Goal: Task Accomplishment & Management: Manage account settings

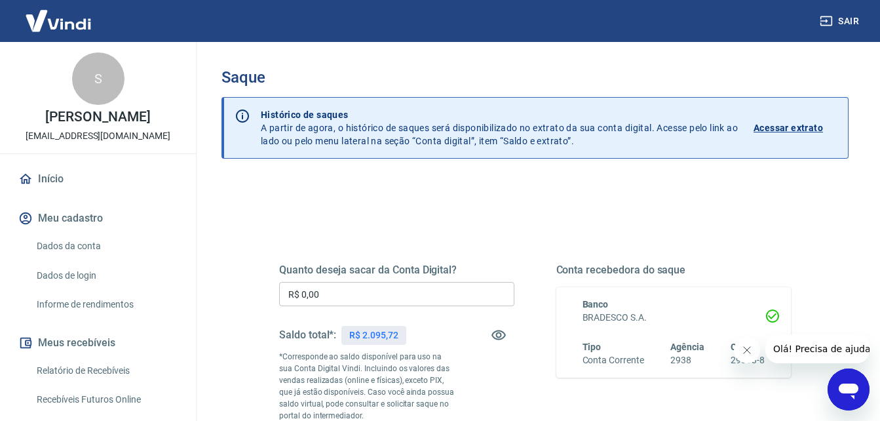
click at [357, 296] on input "R$ 0,00" at bounding box center [396, 294] width 235 height 24
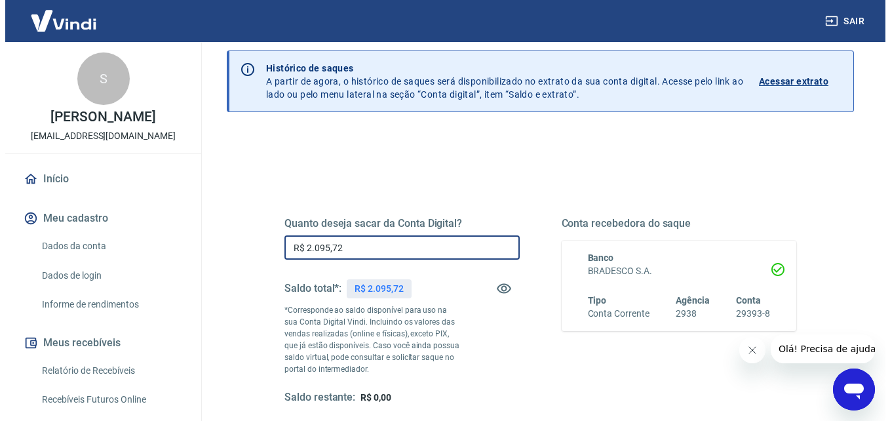
scroll to position [131, 0]
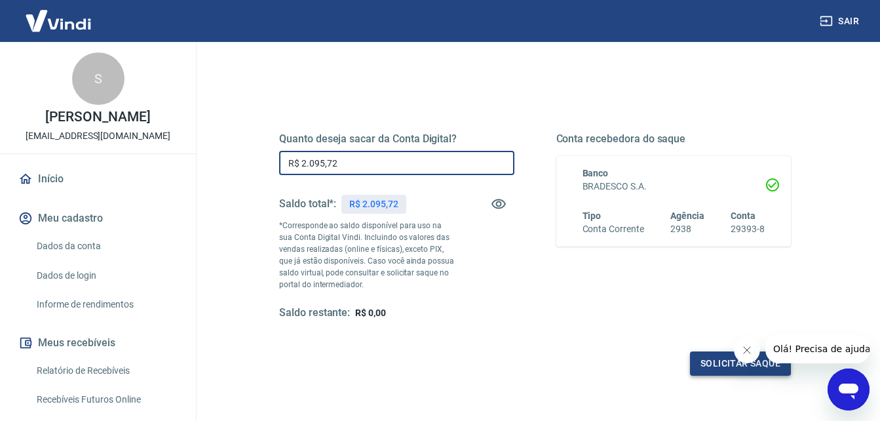
type input "R$ 2.095,72"
click at [711, 363] on button "Solicitar saque" at bounding box center [740, 363] width 101 height 24
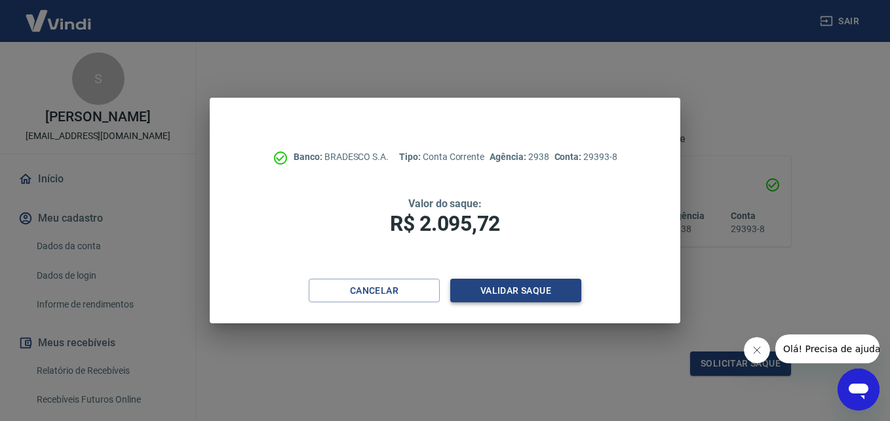
click at [518, 289] on button "Validar saque" at bounding box center [515, 291] width 131 height 24
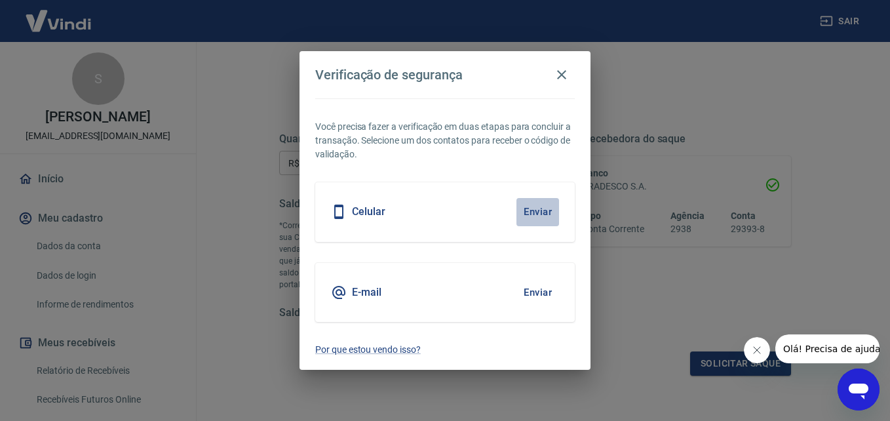
click at [537, 210] on button "Enviar" at bounding box center [537, 212] width 43 height 28
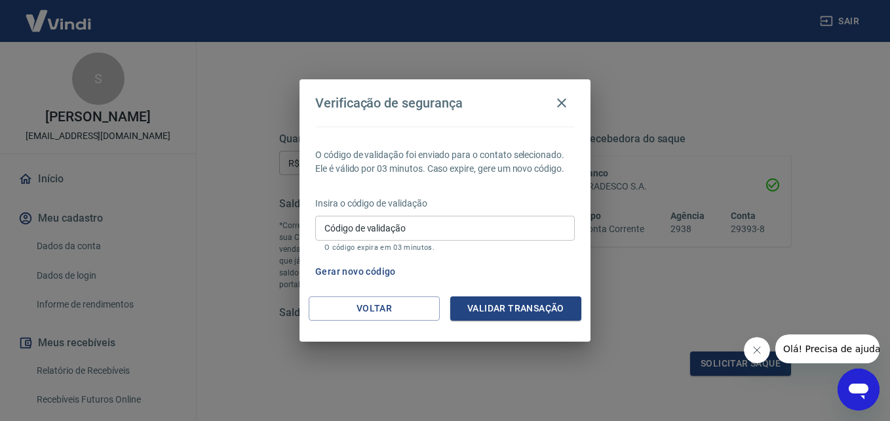
click at [855, 389] on icon "Abrir janela de mensagens" at bounding box center [859, 391] width 20 height 16
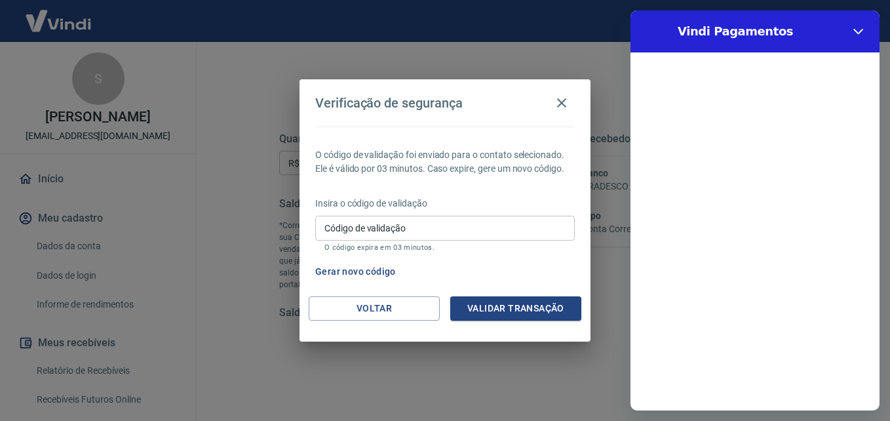
scroll to position [0, 0]
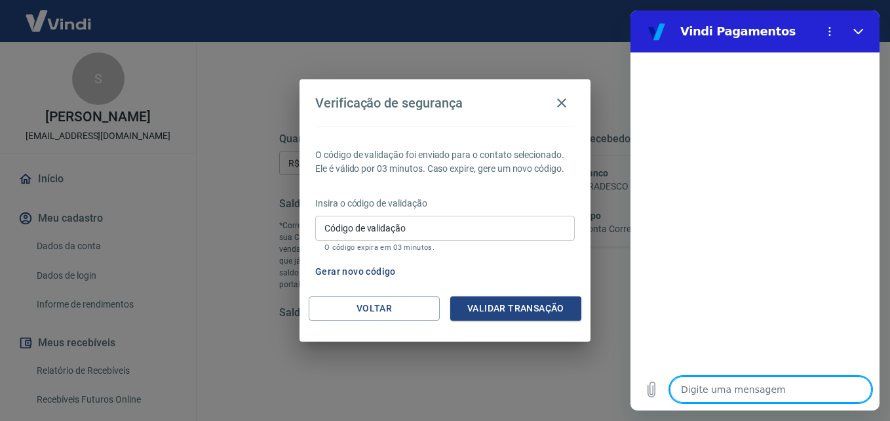
type textarea "o"
type textarea "x"
type textarea "oi"
type textarea "x"
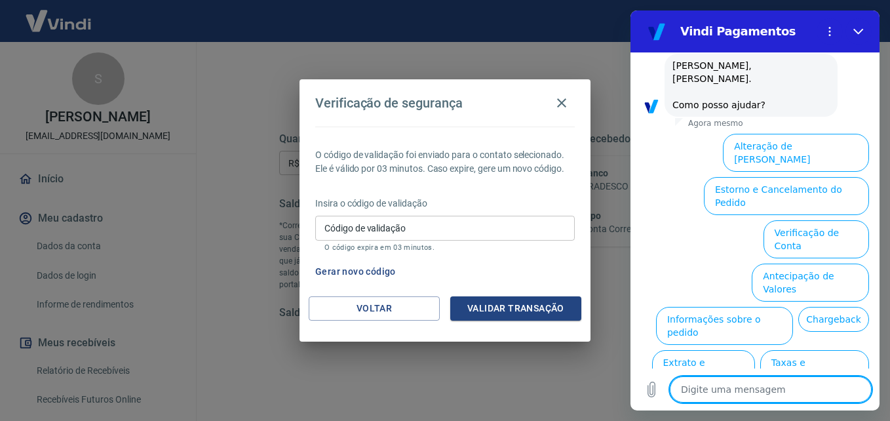
scroll to position [79, 0]
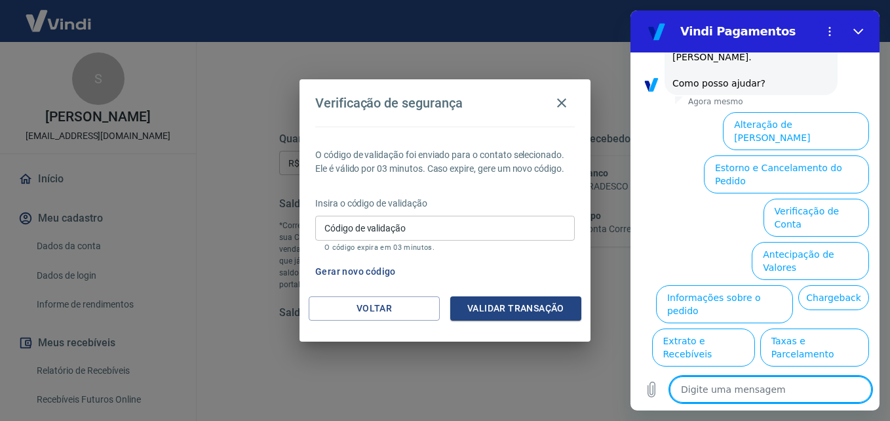
type textarea "e"
type textarea "x"
type textarea "es"
type textarea "x"
type textarea "est"
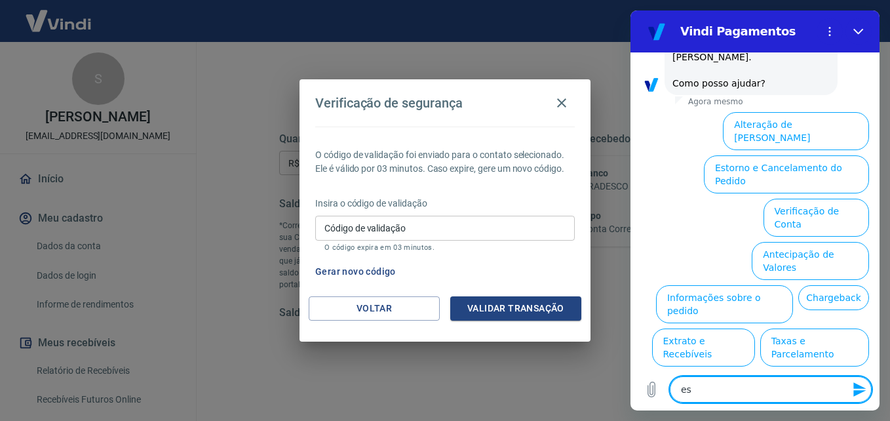
type textarea "x"
type textarea "esto"
type textarea "x"
type textarea "estou"
type textarea "x"
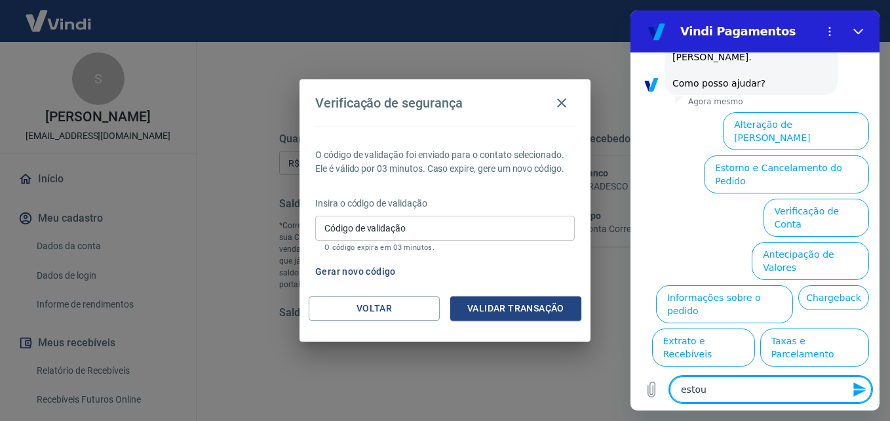
type textarea "estou"
type textarea "x"
type textarea "estou t"
type textarea "x"
type textarea "estou te"
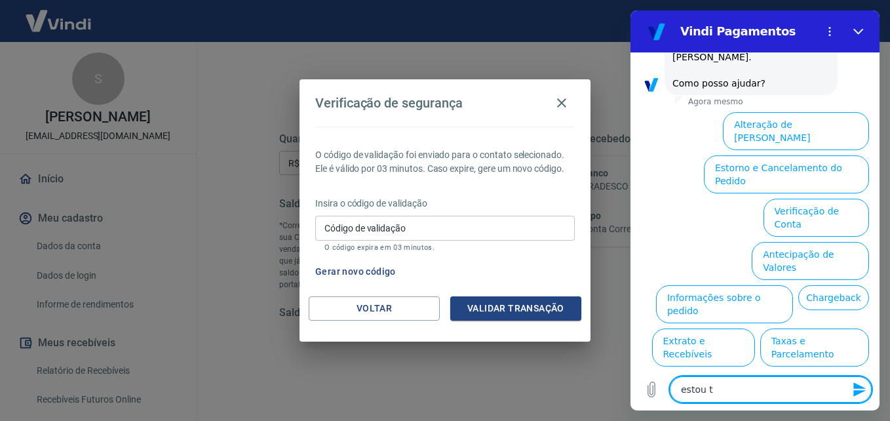
type textarea "x"
type textarea "estou ten"
type textarea "x"
type textarea "estou tent"
type textarea "x"
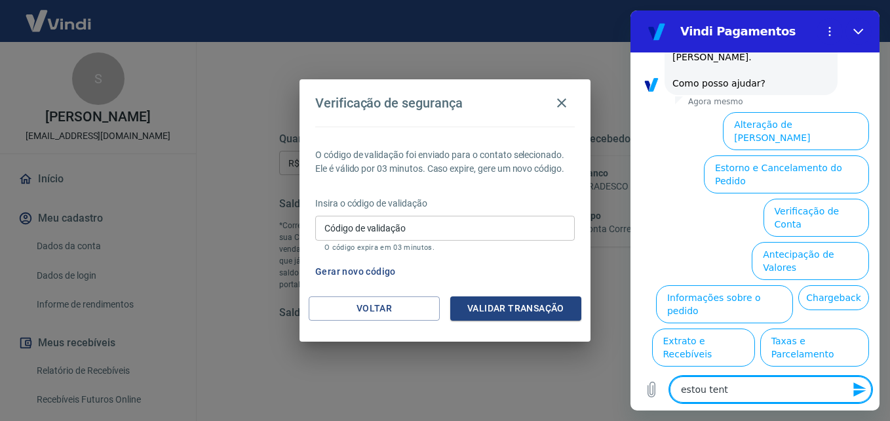
type textarea "estou tenta"
type textarea "x"
type textarea "estou tentan"
type textarea "x"
type textarea "estou tentand"
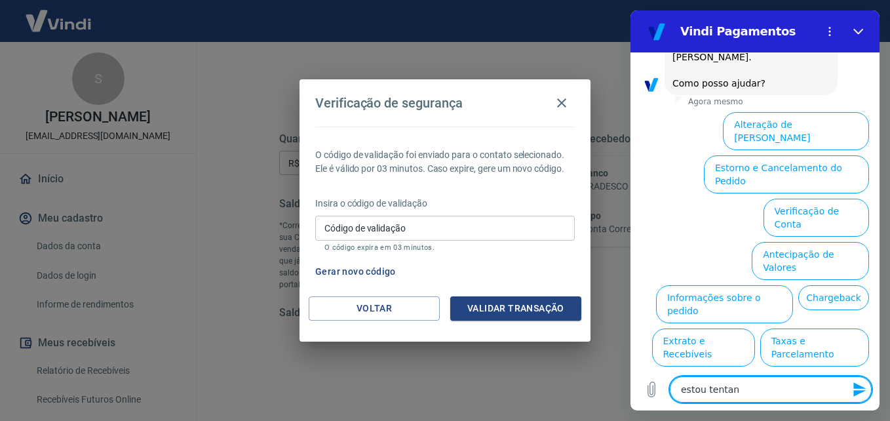
type textarea "x"
type textarea "estou tentando"
type textarea "x"
type textarea "estou tentando"
type textarea "x"
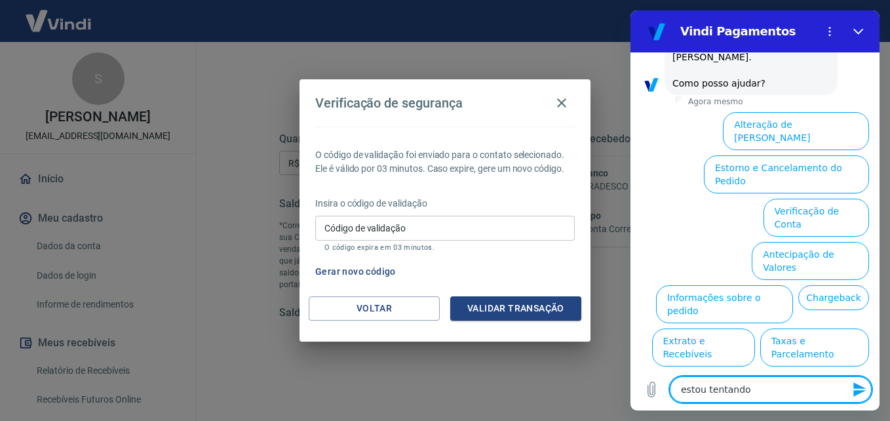
type textarea "estou tentando f"
type textarea "x"
type textarea "estou tentando fa"
type textarea "x"
type textarea "estou tentando faz"
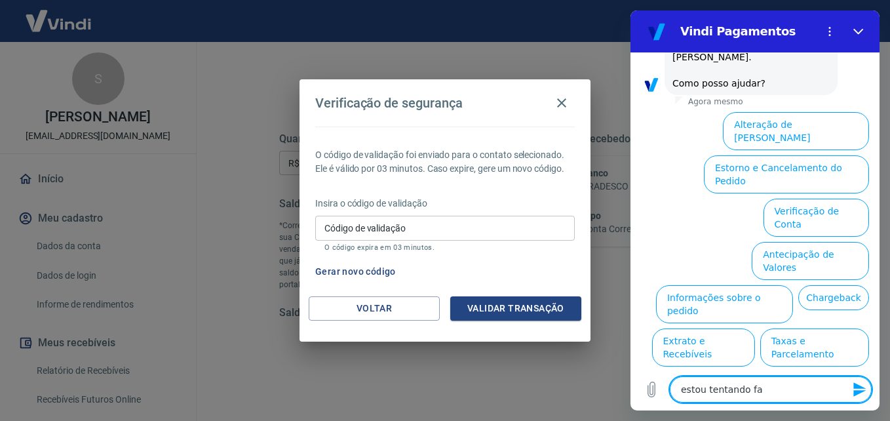
type textarea "x"
type textarea "estou tentando faze"
type textarea "x"
type textarea "estou tentando fazer"
type textarea "x"
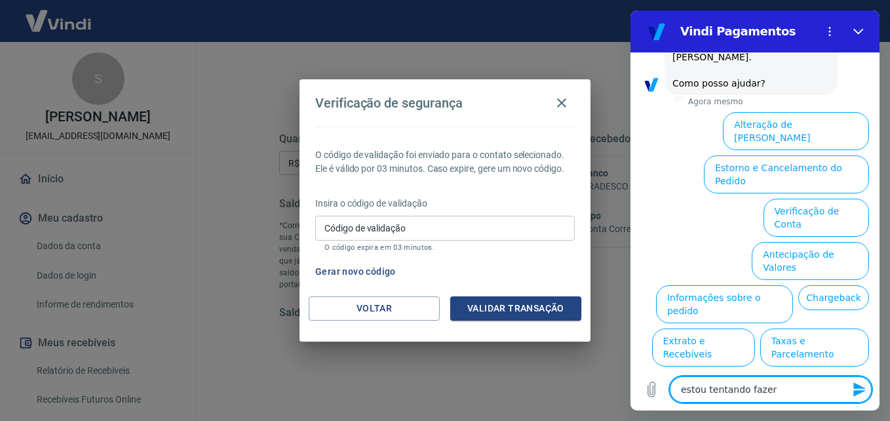
type textarea "estou tentando fazer"
type textarea "x"
type textarea "estou tentando fazer u"
type textarea "x"
type textarea "estou tentando fazer um"
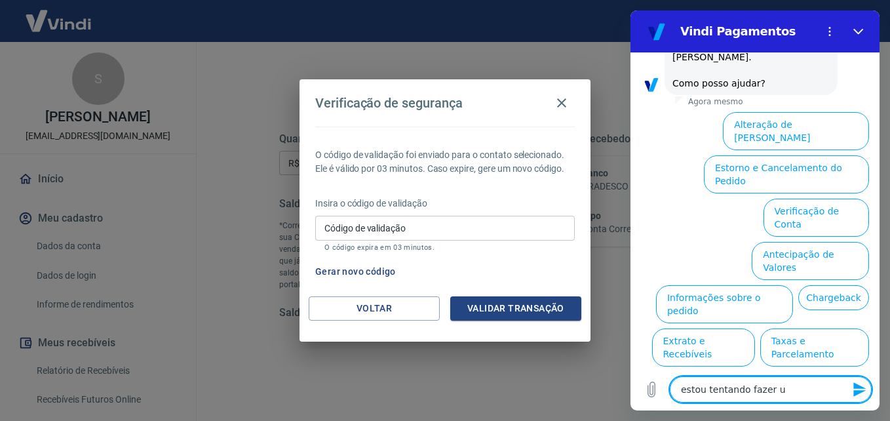
type textarea "x"
type textarea "estou tentando fazer um"
type textarea "x"
type textarea "estou tentando fazer um s"
type textarea "x"
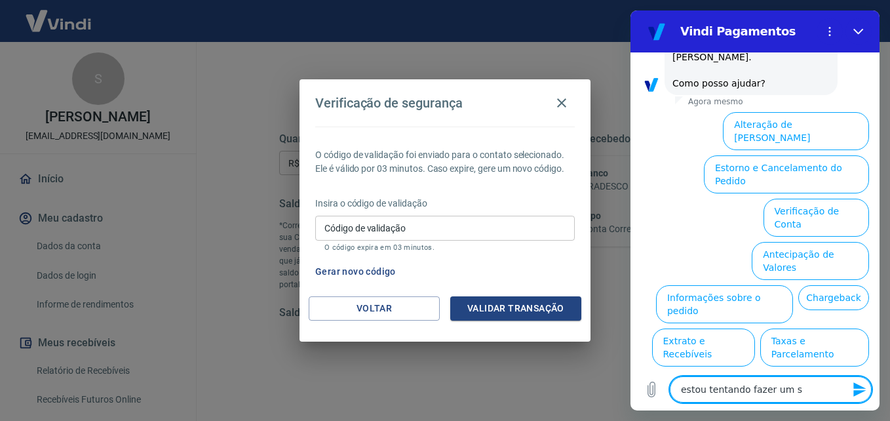
type textarea "estou tentando fazer um sa"
type textarea "x"
type textarea "estou tentando fazer um saq"
type textarea "x"
type textarea "estou tentando fazer um saqu"
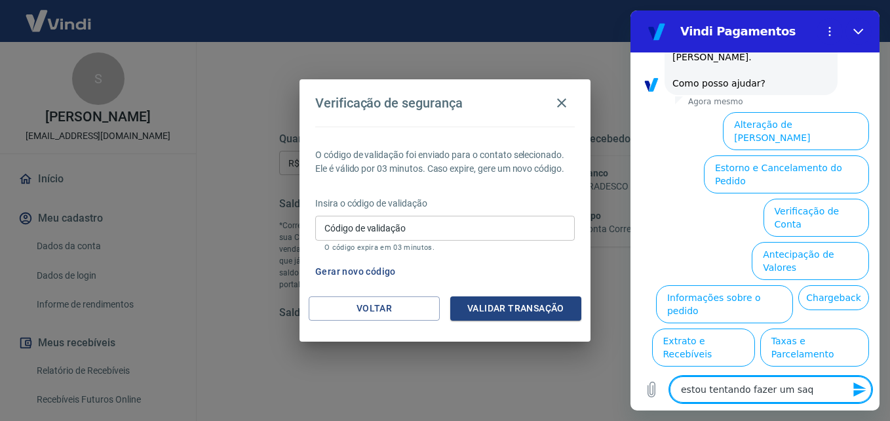
type textarea "x"
type textarea "estou tentando fazer um saque"
type textarea "x"
type textarea "estou tentando fazer um saque"
type textarea "x"
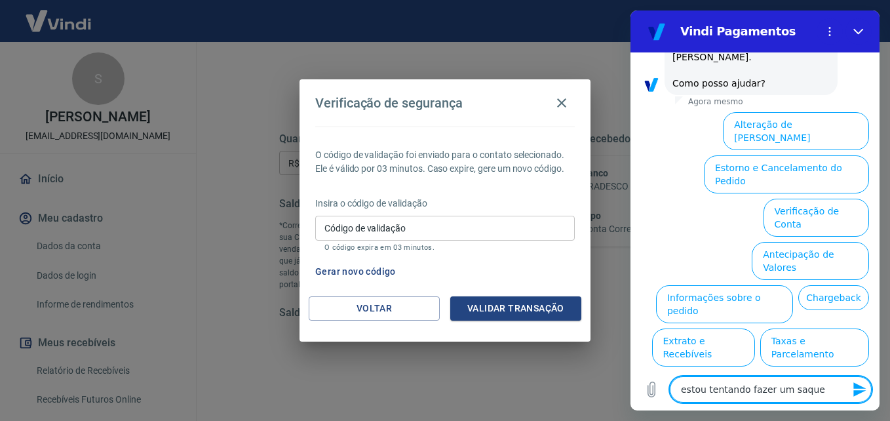
type textarea "estou tentando fazer um saque m"
type textarea "x"
type textarea "estou tentando fazer um saque ma"
type textarea "x"
type textarea "estou tentando fazer um saque mas"
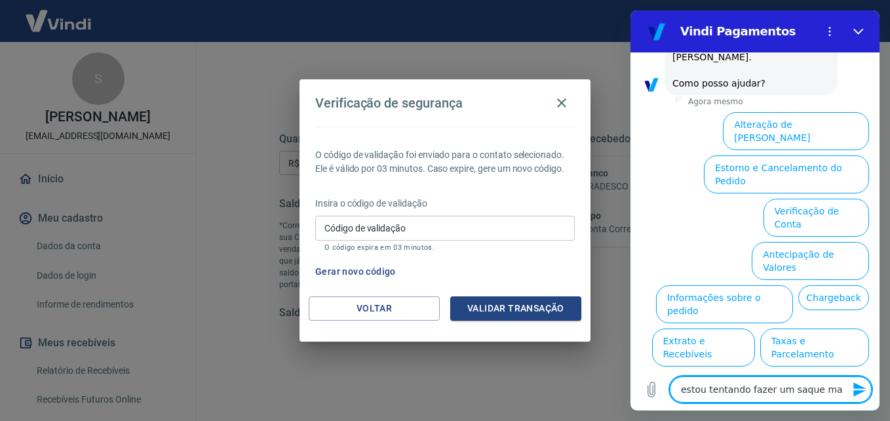
type textarea "x"
type textarea "estou tentando fazer um saque mas"
type textarea "x"
type textarea "estou tentando fazer um saque mas o"
type textarea "x"
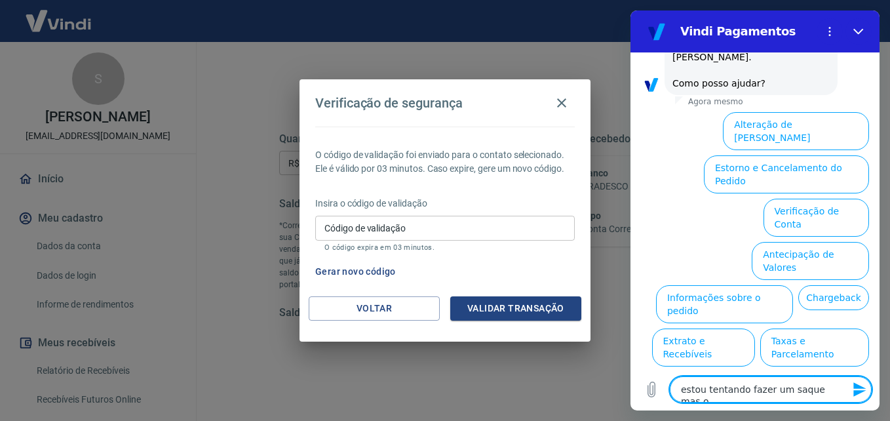
type textarea "estou tentando fazer um saque mas o"
type textarea "x"
type textarea "estou tentando fazer um saque mas o c"
type textarea "x"
type textarea "estou tentando fazer um saque mas o co"
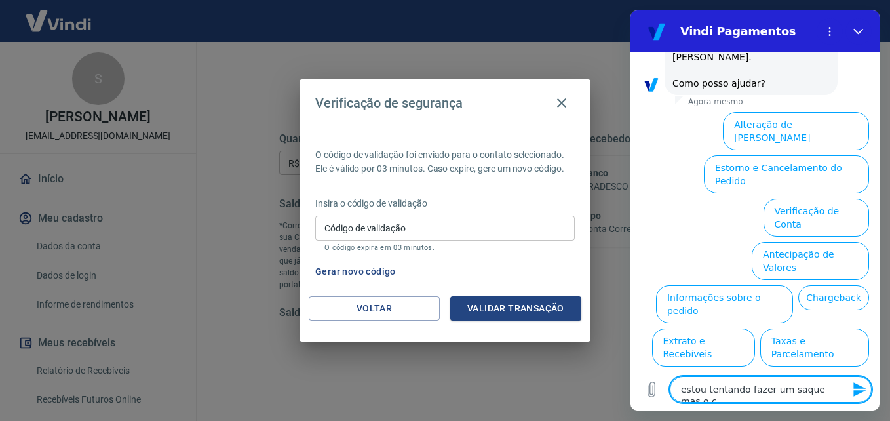
type textarea "x"
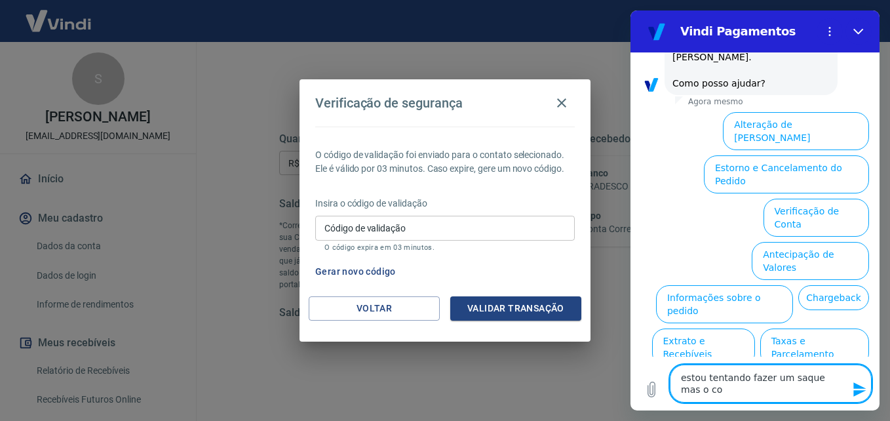
type textarea "estou tentando fazer um saque mas o cod"
type textarea "x"
type textarea "estou tentando fazer um saque mas o codi"
type textarea "x"
type textarea "estou tentando fazer um saque mas o codig"
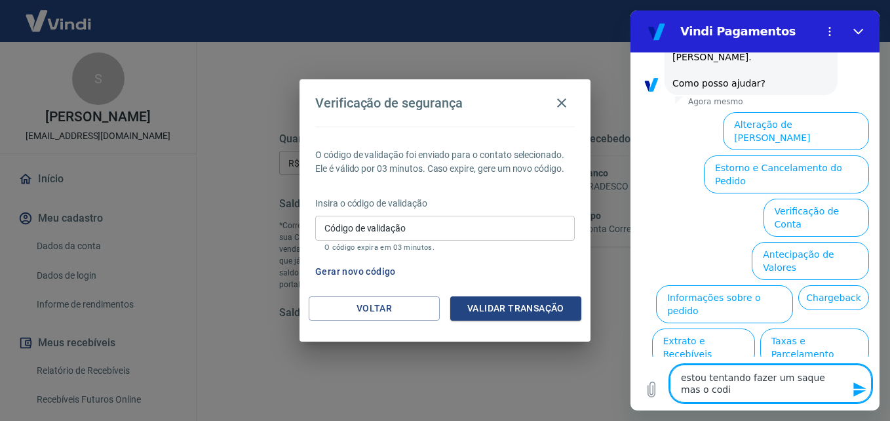
type textarea "x"
type textarea "estou tentando fazer um saque mas o codigo"
type textarea "x"
type textarea "estou tentando fazer um saque mas o codigo"
type textarea "x"
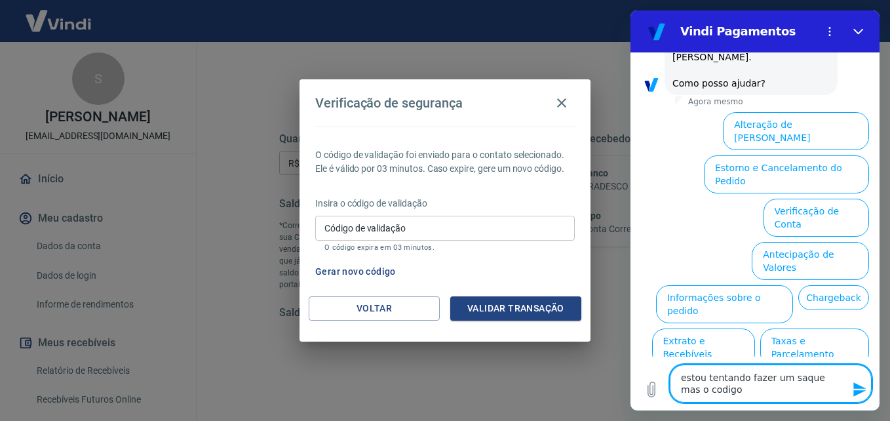
type textarea "estou tentando fazer um saque mas o codigo d"
type textarea "x"
type textarea "estou tentando fazer um saque mas o codigo de"
type textarea "x"
type textarea "estou tentando fazer um saque mas o codigo de"
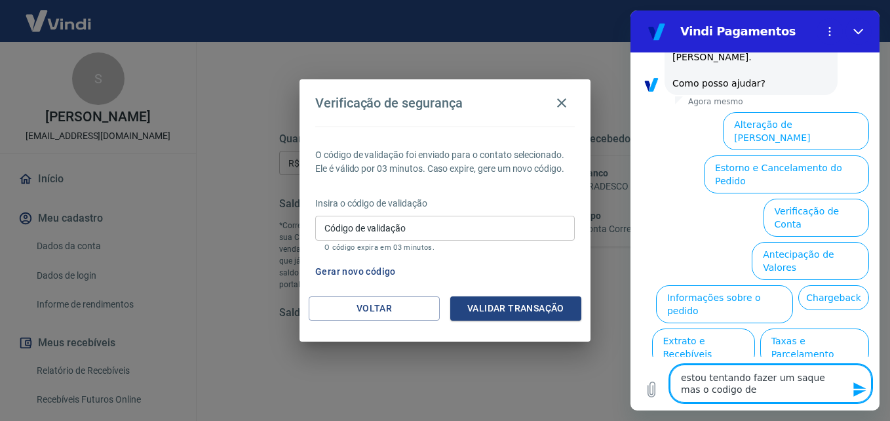
type textarea "x"
type textarea "estou tentando fazer um saque mas o codigo de v"
type textarea "x"
type textarea "estou tentando fazer um saque mas o codigo de ve"
type textarea "x"
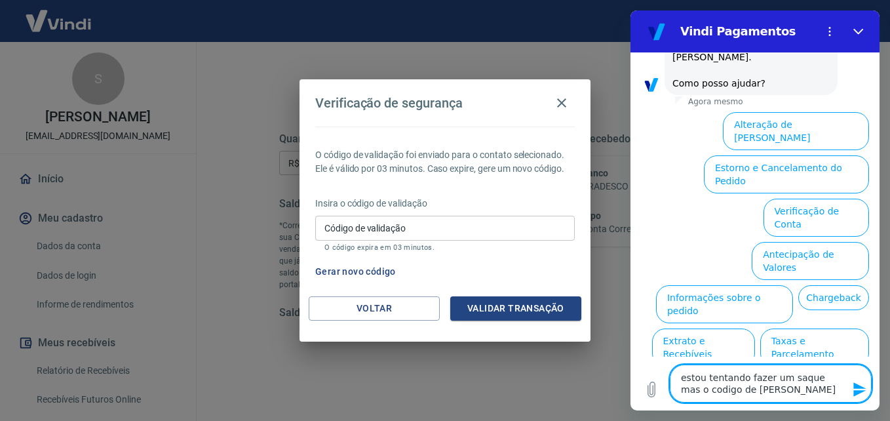
type textarea "estou tentando fazer um saque mas o codigo de ver"
type textarea "x"
type textarea "estou tentando fazer um saque mas o codigo de verf"
type textarea "x"
type textarea "estou tentando fazer um saque mas o codigo de verfi"
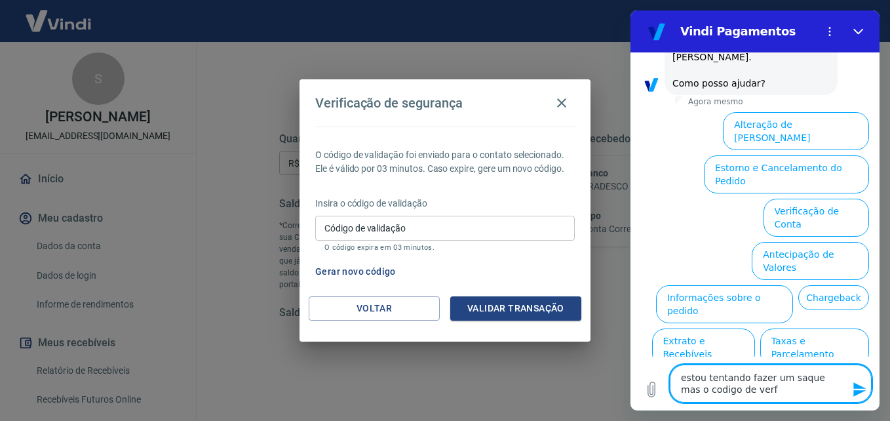
type textarea "x"
type textarea "estou tentando fazer um saque mas o codigo de verfic"
type textarea "x"
type textarea "estou tentando fazer um saque mas o codigo de verfica"
type textarea "x"
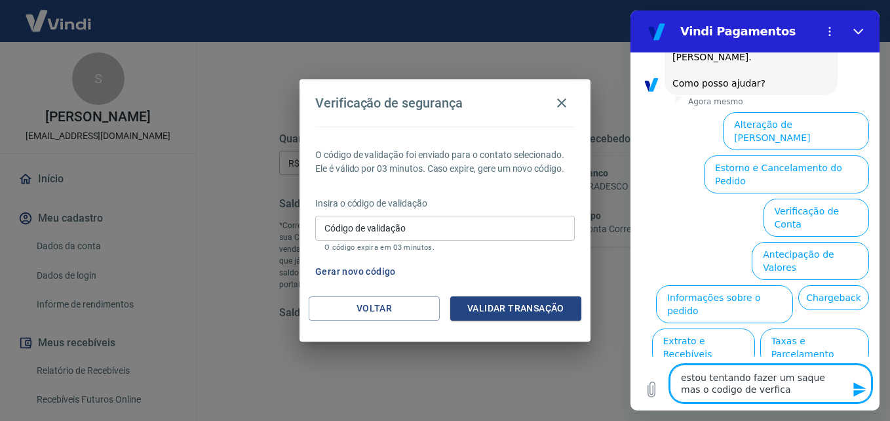
type textarea "estou tentando fazer um saque mas o codigo de verficaç"
type textarea "x"
type textarea "estou tentando fazer um saque mas o codigo de verficaçã"
type textarea "x"
type textarea "estou tentando fazer um saque mas o codigo de verficação"
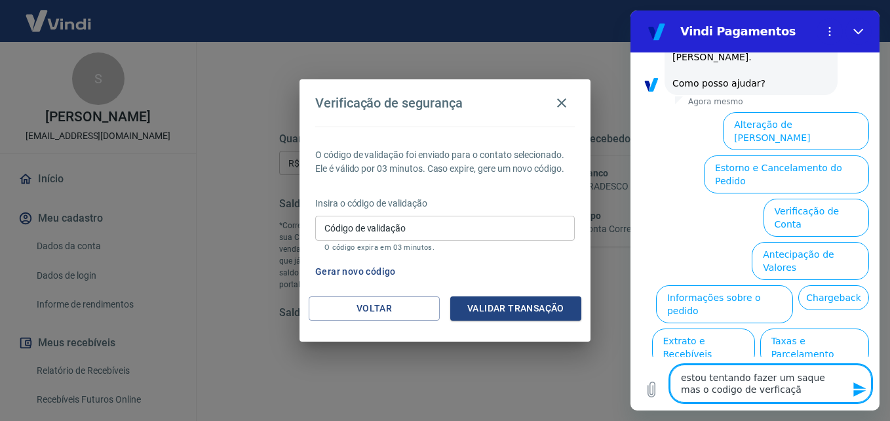
type textarea "x"
type textarea "estou tentando fazer um saque mas o codigo de verficação"
type textarea "x"
type textarea "estou tentando fazer um saque mas o codigo de verficação n"
type textarea "x"
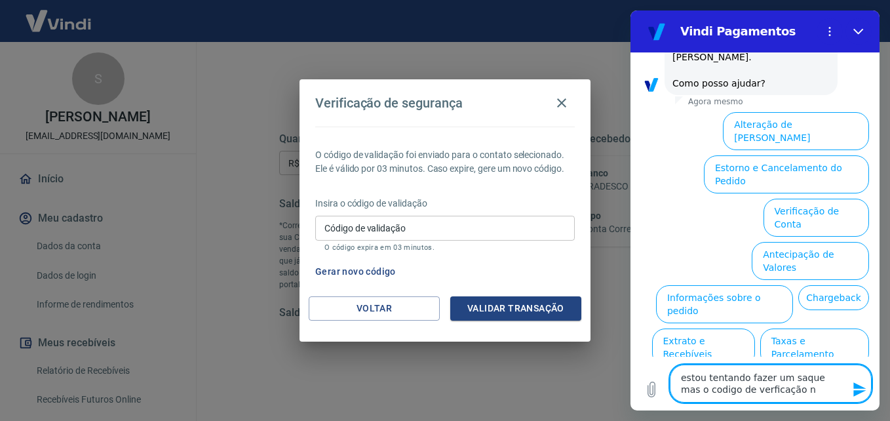
type textarea "estou tentando fazer um saque mas o codigo de verficação nã"
type textarea "x"
type textarea "estou tentando fazer um saque mas o codigo de verficação não"
type textarea "x"
type textarea "estou tentando fazer um saque mas o codigo de verficação não"
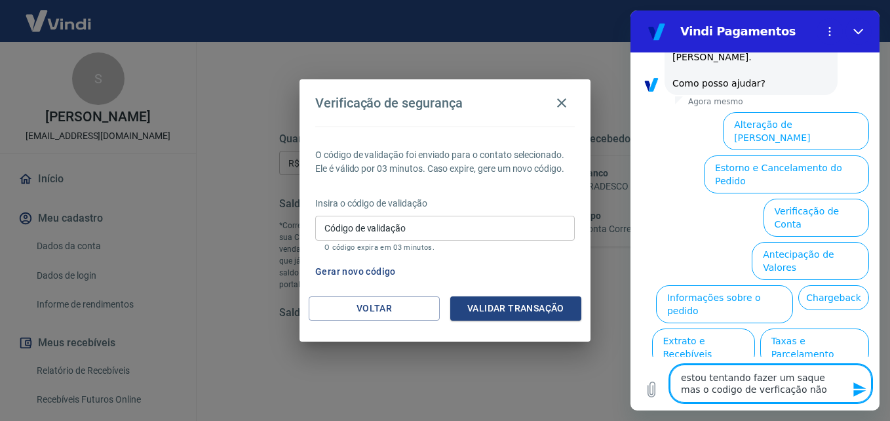
type textarea "x"
type textarea "estou tentando fazer um saque mas o codigo de verficação não e"
type textarea "x"
type textarea "estou tentando fazer um saque mas o codigo de verficação não es"
type textarea "x"
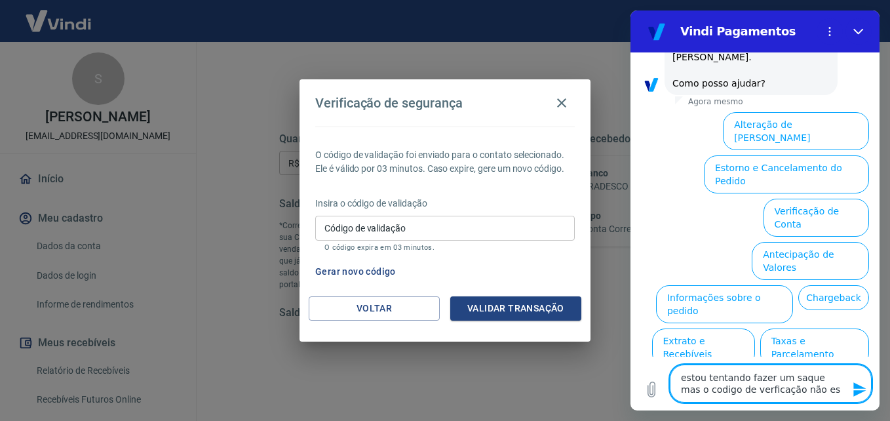
type textarea "estou tentando fazer um saque mas o codigo de verficação não est"
type textarea "x"
type textarea "estou tentando fazer um saque mas o codigo de verficação não está"
type textarea "x"
type textarea "estou tentando fazer um saque mas o codigo de verficação não está"
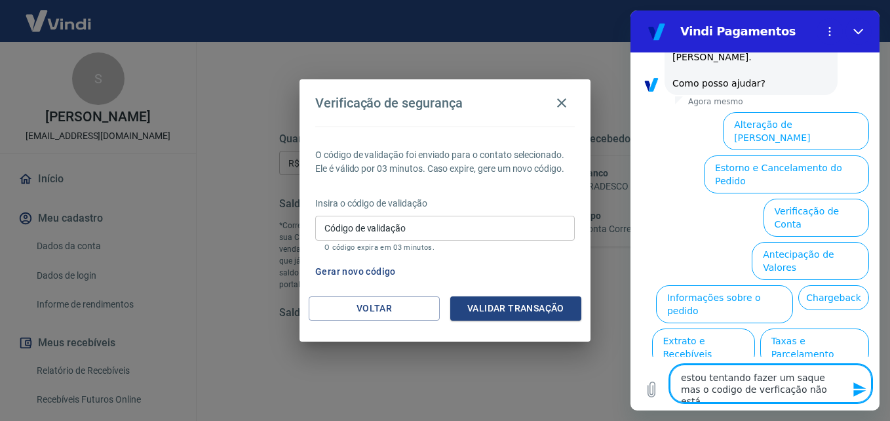
type textarea "x"
type textarea "estou tentando fazer um saque mas o codigo de verficação não está c"
type textarea "x"
type textarea "estou tentando fazer um saque mas o codigo de verficação não está ch"
type textarea "x"
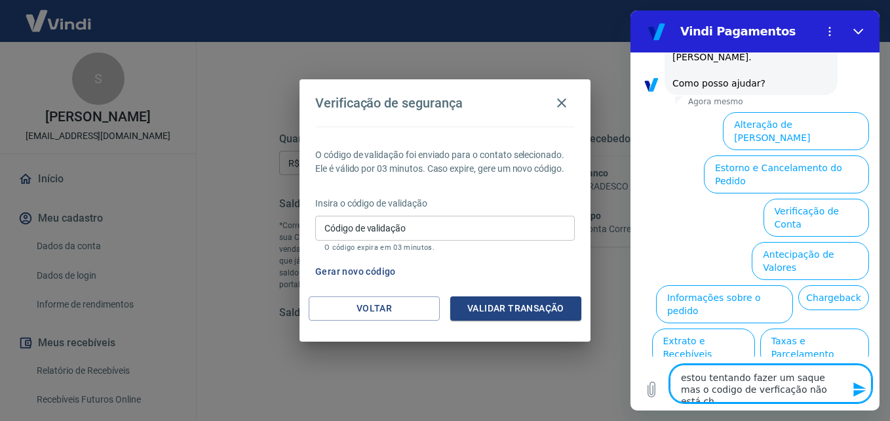
type textarea "estou tentando fazer um saque mas o codigo de verficação não está che"
type textarea "x"
type textarea "estou tentando fazer um saque mas o codigo de verficação não está cheg"
type textarea "x"
type textarea "estou tentando fazer um saque mas o codigo de verficação não está chega"
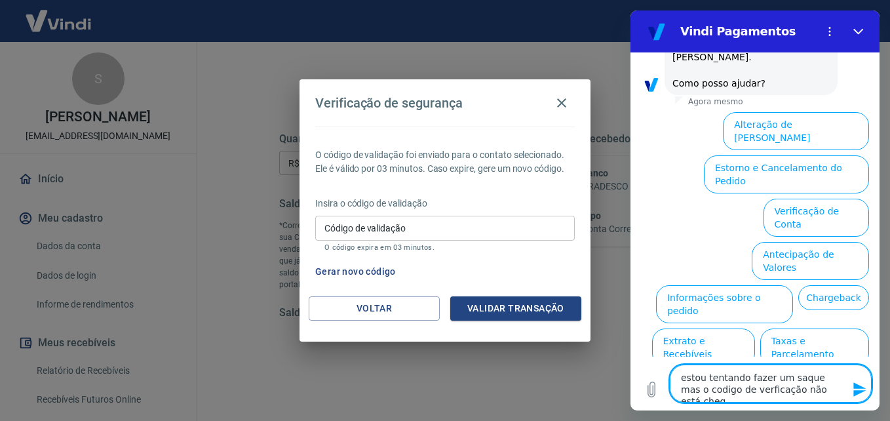
type textarea "x"
type textarea "estou tentando fazer um saque mas o codigo de verficação não está chegan"
type textarea "x"
type textarea "estou tentando fazer um saque mas o codigo de verficação não está chegand"
type textarea "x"
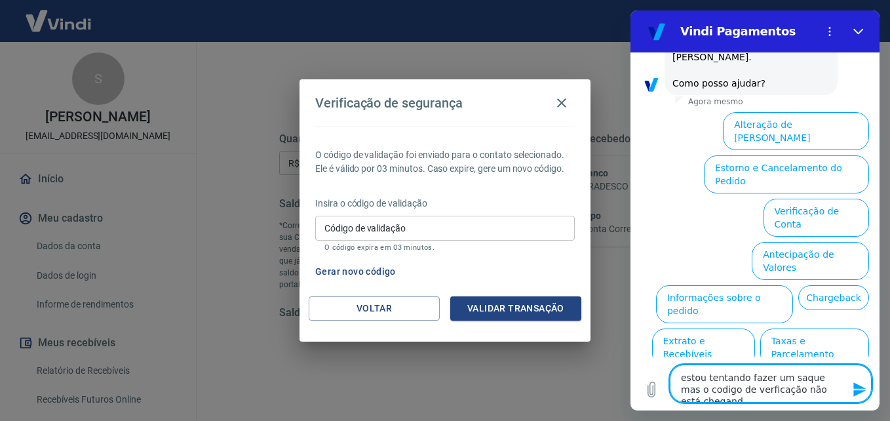
type textarea "estou tentando fazer um saque mas o codigo de verficação não está chegando"
type textarea "x"
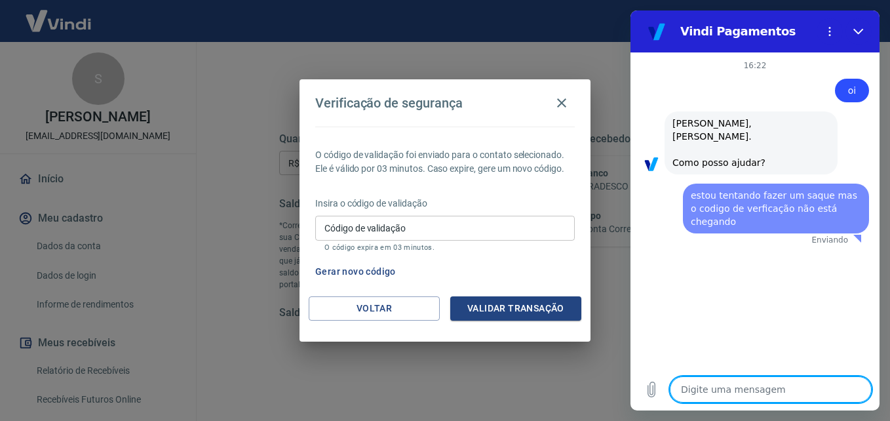
scroll to position [0, 0]
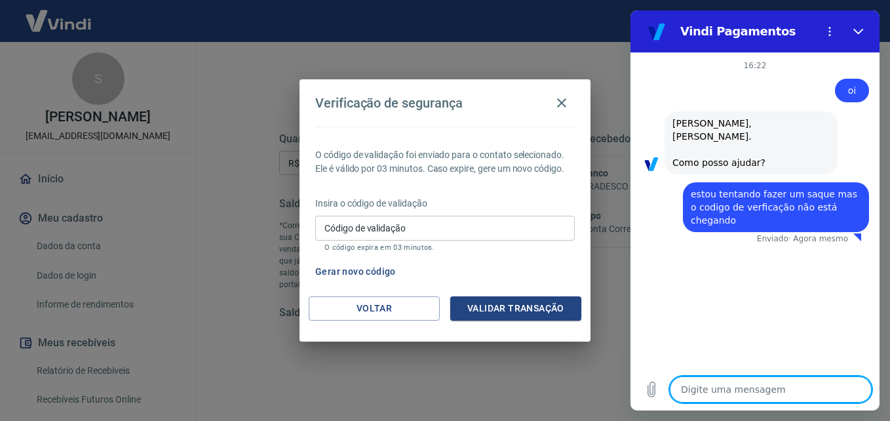
type textarea "x"
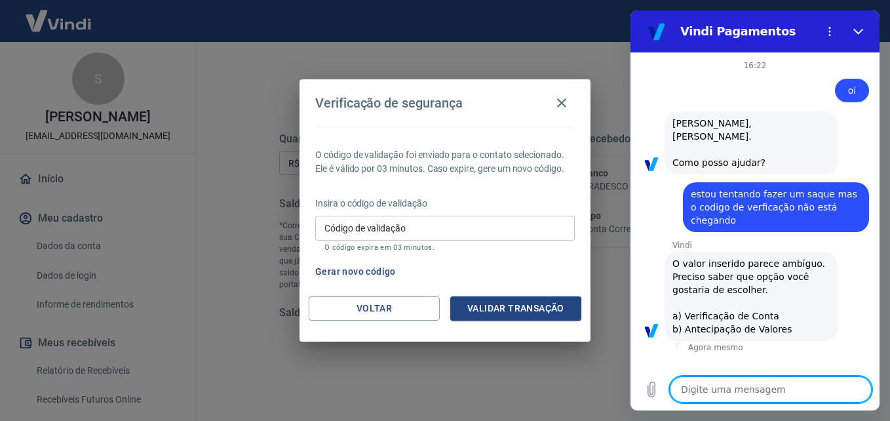
type textarea "q"
type textarea "x"
type textarea "qu"
type textarea "x"
type textarea "que"
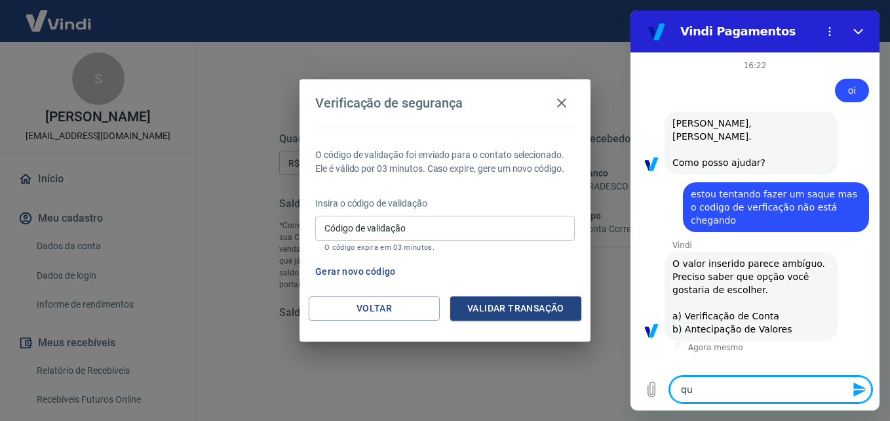
type textarea "x"
type textarea "quer"
type textarea "x"
type textarea "quero"
type textarea "x"
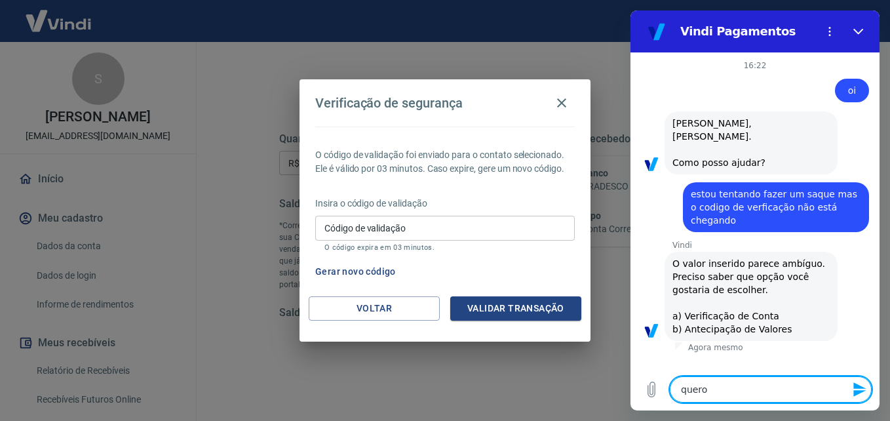
type textarea "quero"
type textarea "x"
type textarea "quero f"
type textarea "x"
type textarea "quero fa"
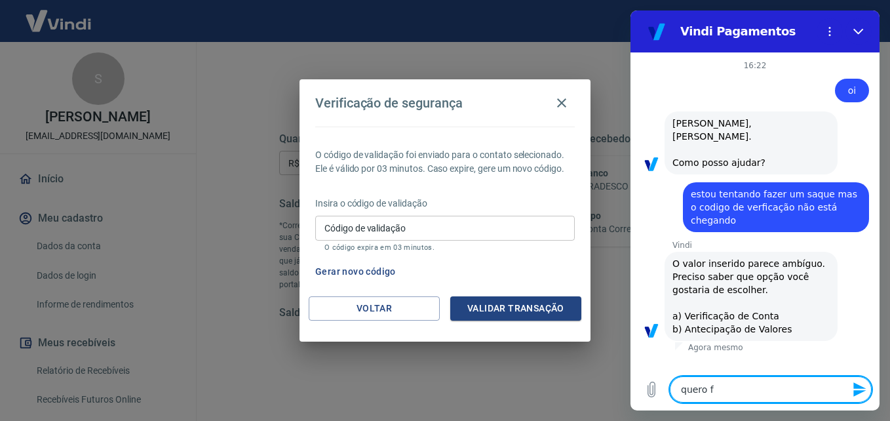
type textarea "x"
type textarea "quero fal"
type textarea "x"
type textarea "quero fala"
type textarea "x"
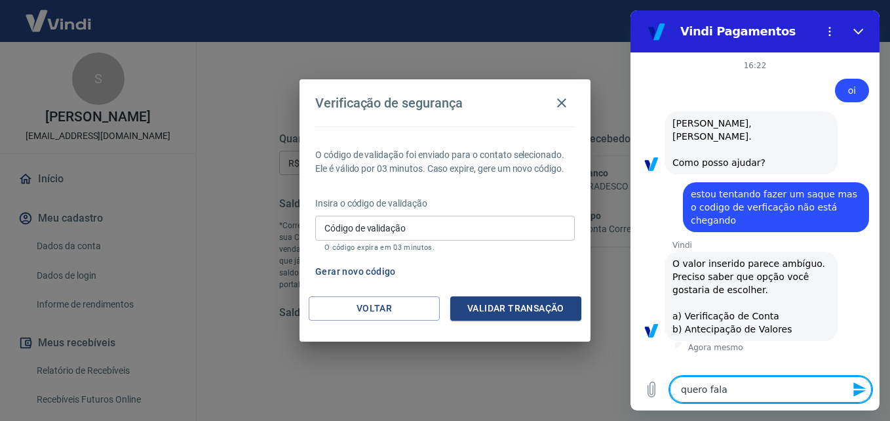
type textarea "quero falar"
type textarea "x"
type textarea "quero falar"
type textarea "x"
type textarea "quero falar c"
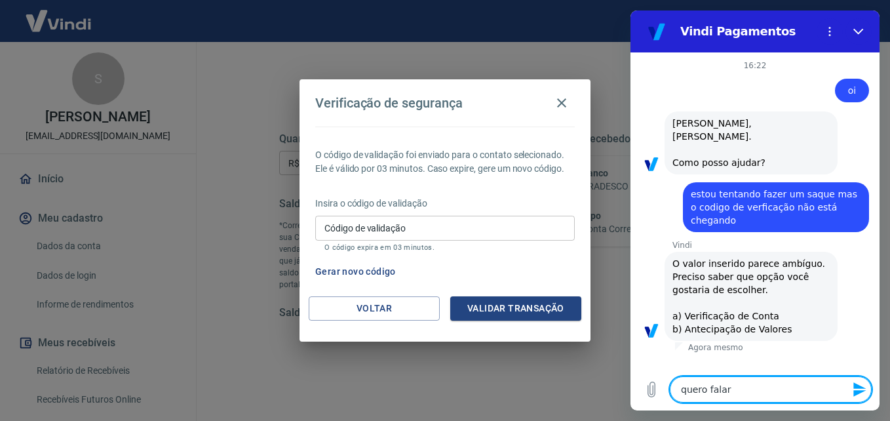
type textarea "x"
type textarea "quero falar co"
type textarea "x"
type textarea "quero falar co"
type textarea "x"
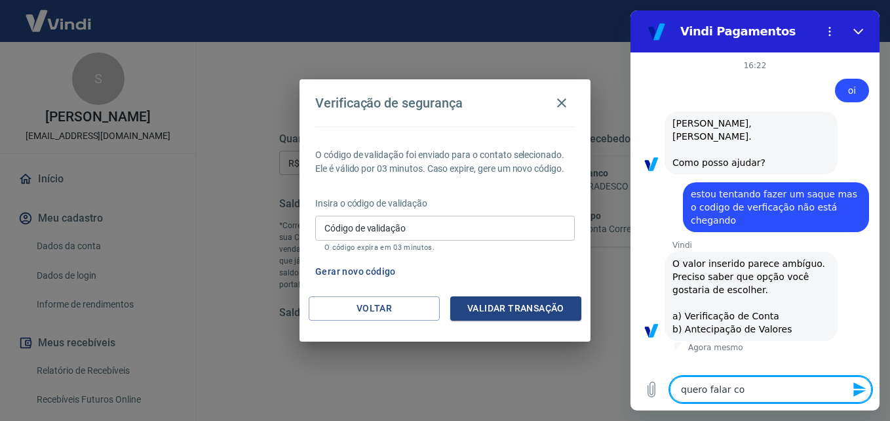
type textarea "quero falar co"
type textarea "x"
type textarea "quero falar com"
type textarea "x"
type textarea "quero falar com"
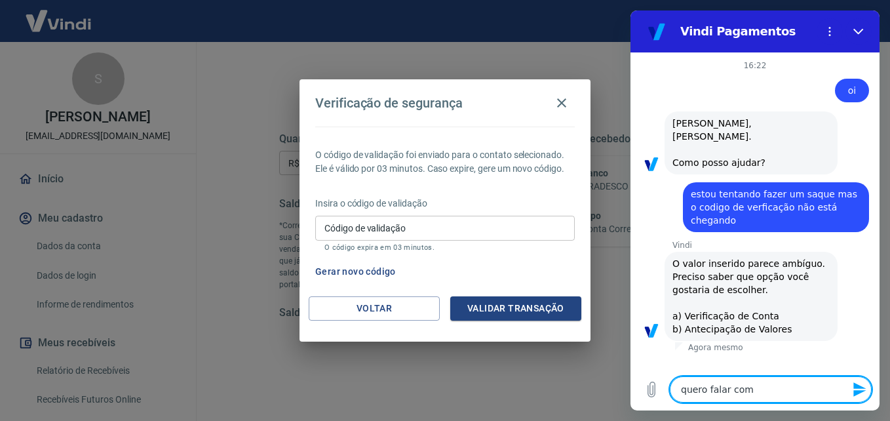
type textarea "x"
type textarea "quero falar com a"
type textarea "x"
type textarea "quero falar com at"
type textarea "x"
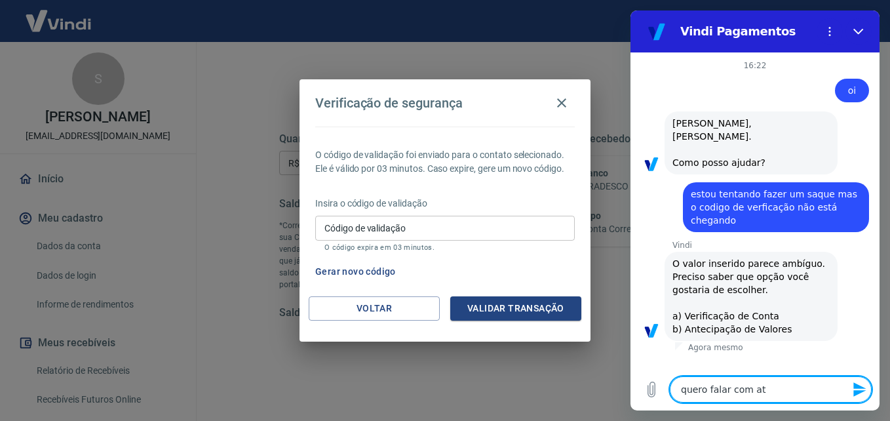
type textarea "quero falar com ate"
type textarea "x"
type textarea "quero falar com aten"
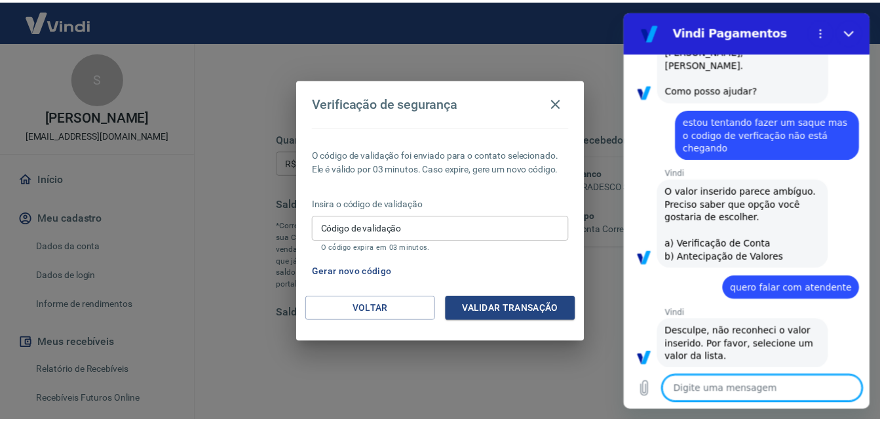
scroll to position [75, 0]
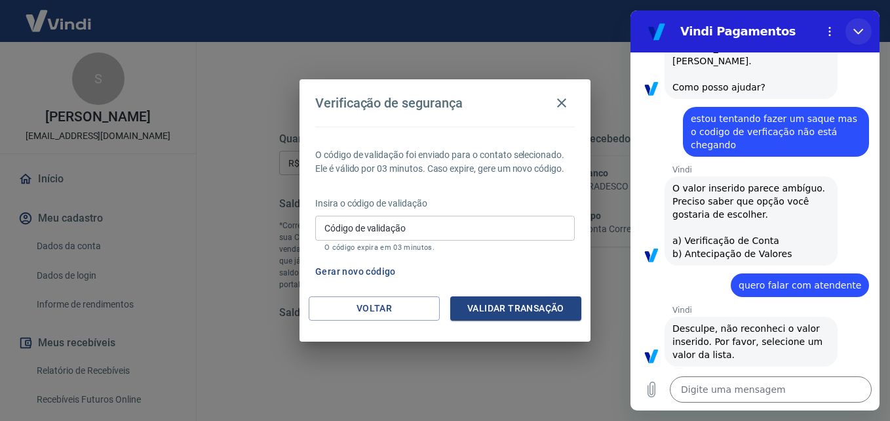
click at [862, 30] on icon "Fechar" at bounding box center [858, 32] width 10 height 6
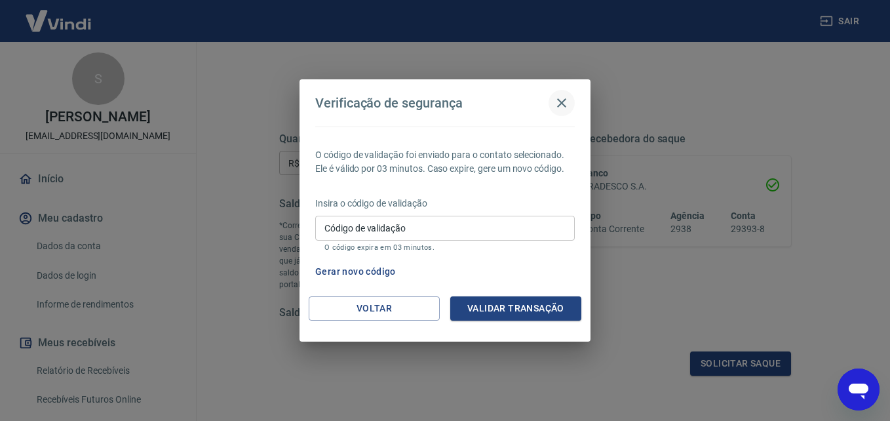
click at [560, 102] on icon "button" at bounding box center [561, 102] width 9 height 9
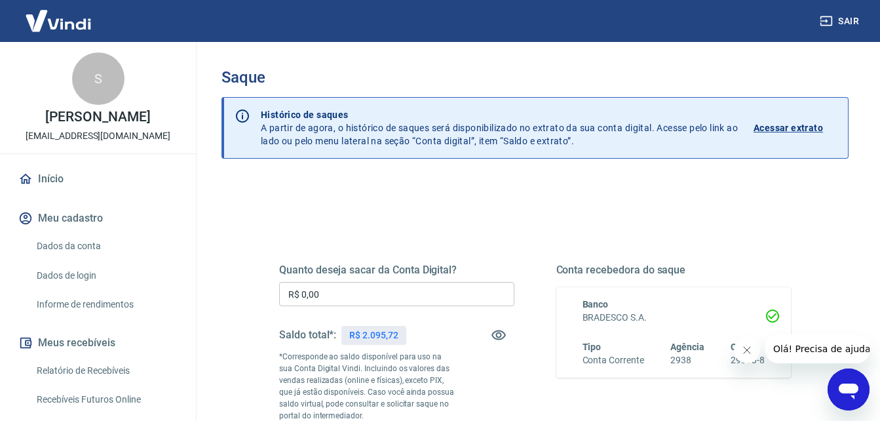
click at [341, 297] on input "R$ 0,00" at bounding box center [396, 294] width 235 height 24
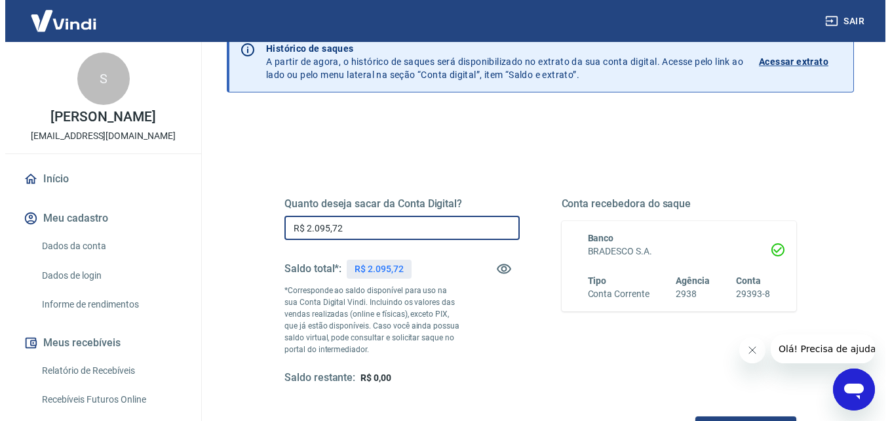
scroll to position [239, 0]
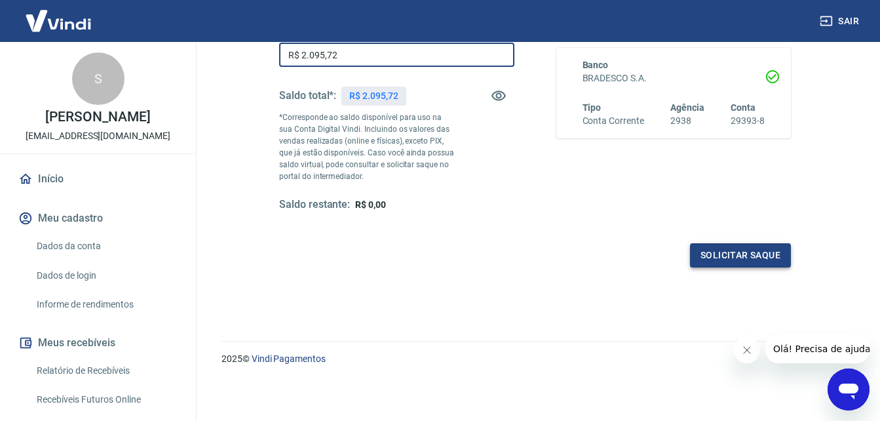
type input "R$ 2.095,72"
click at [770, 248] on button "Solicitar saque" at bounding box center [740, 255] width 101 height 24
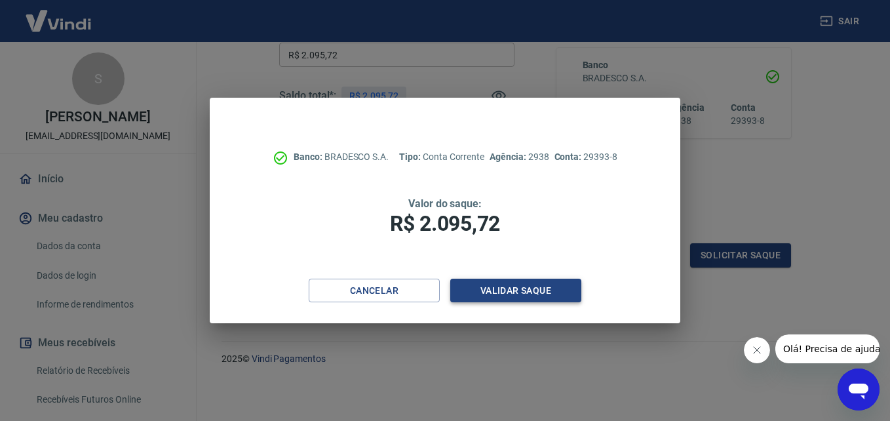
click at [505, 291] on button "Validar saque" at bounding box center [515, 291] width 131 height 24
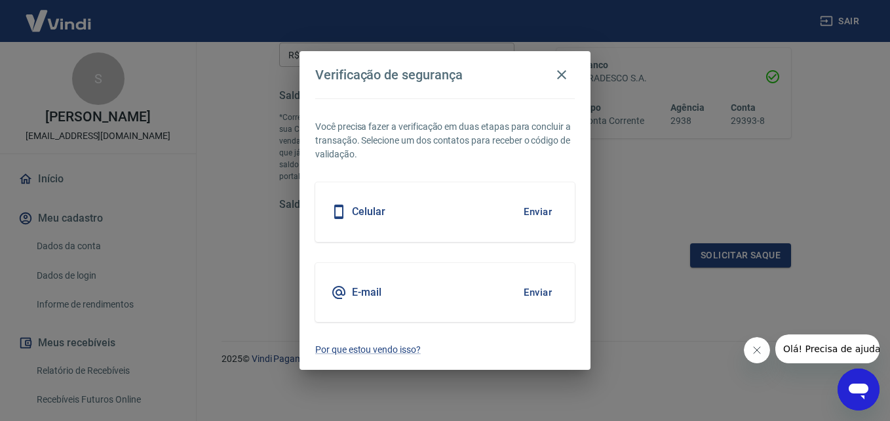
click at [520, 206] on button "Enviar" at bounding box center [537, 212] width 43 height 28
